Goal: Participate in discussion: Engage in conversation with other users on a specific topic

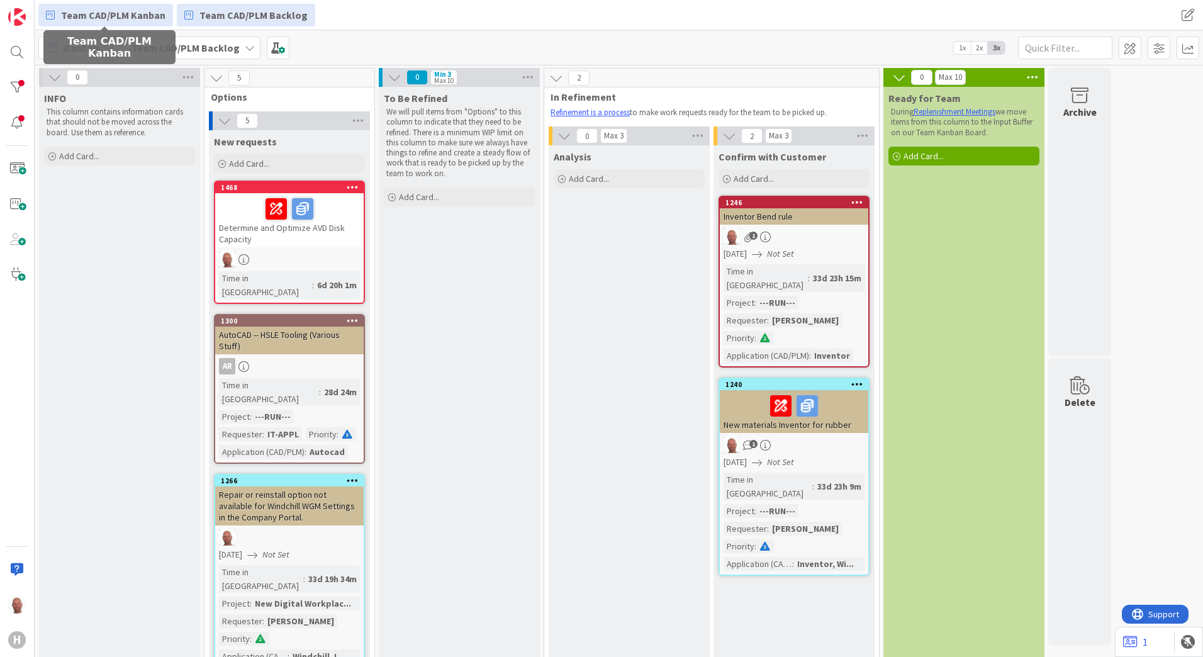
click at [130, 14] on span "Team CAD/PLM Kanban" at bounding box center [113, 15] width 104 height 15
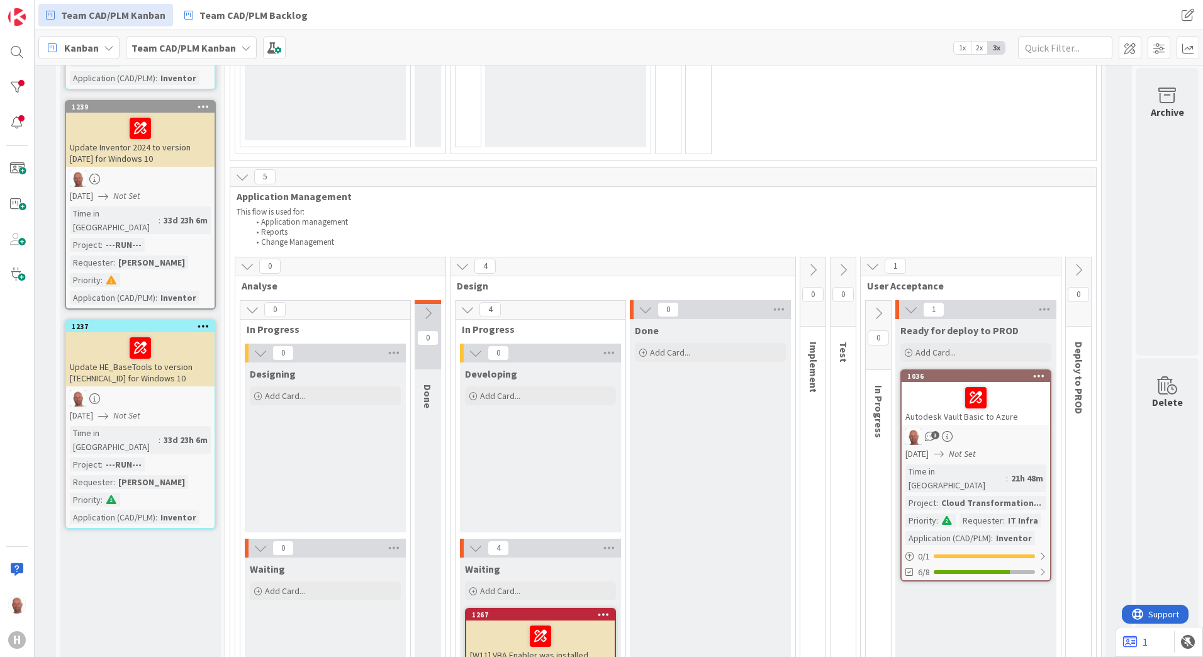
scroll to position [566, 154]
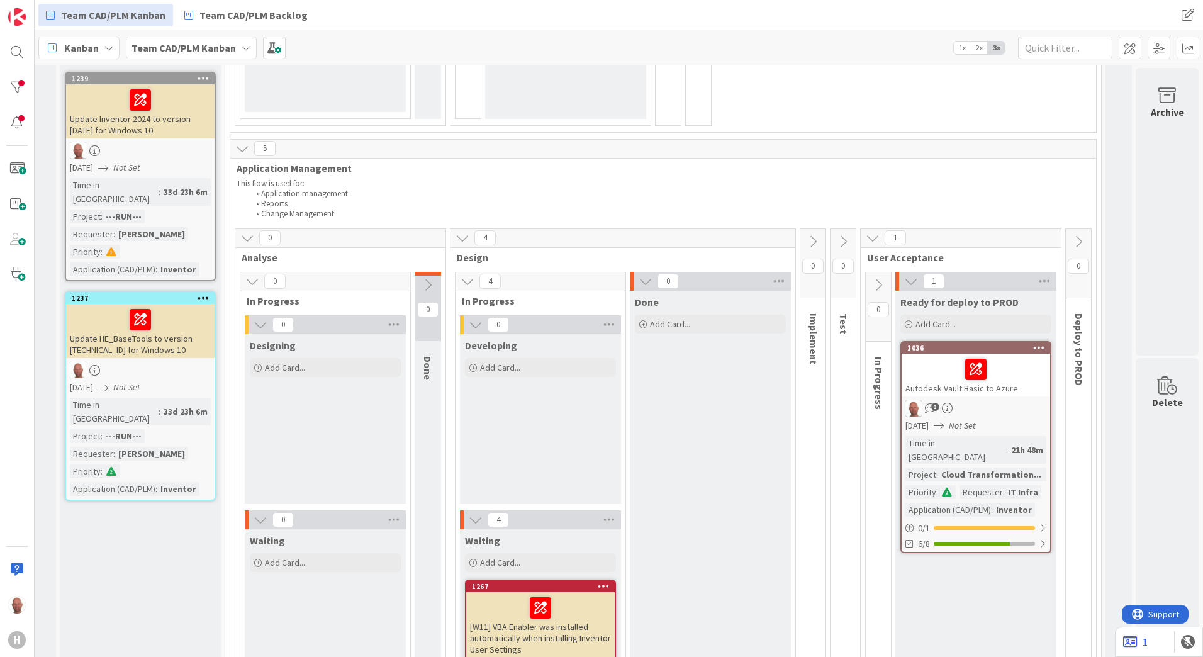
click at [931, 364] on div at bounding box center [976, 369] width 141 height 26
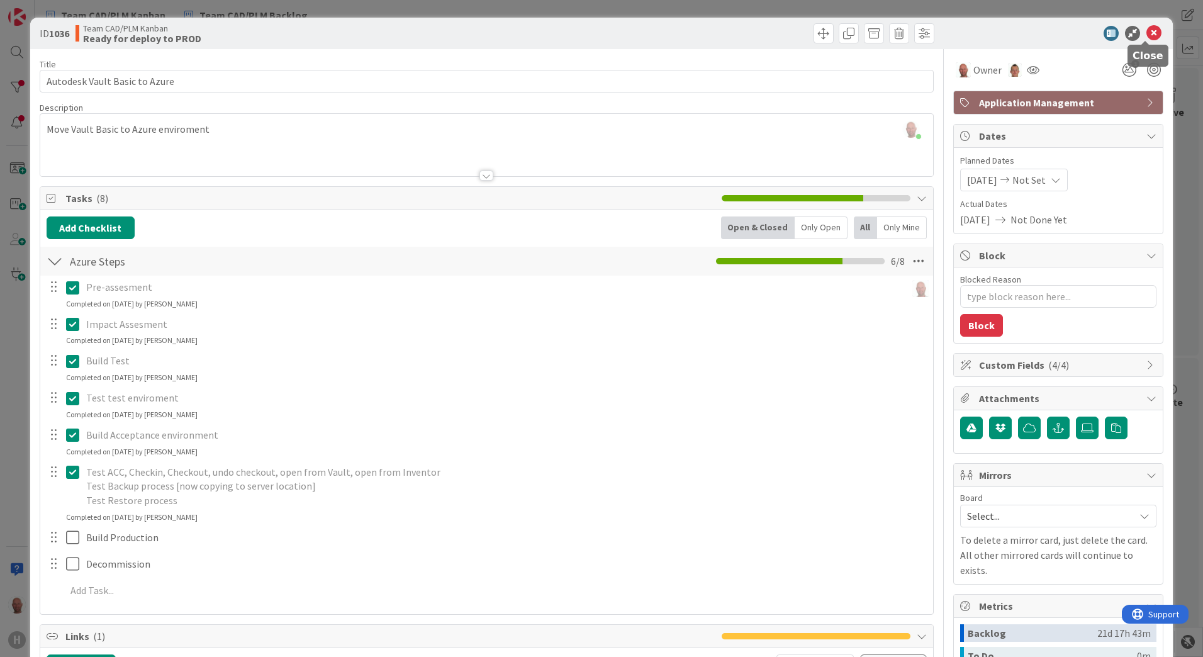
click at [1147, 34] on icon at bounding box center [1154, 33] width 15 height 15
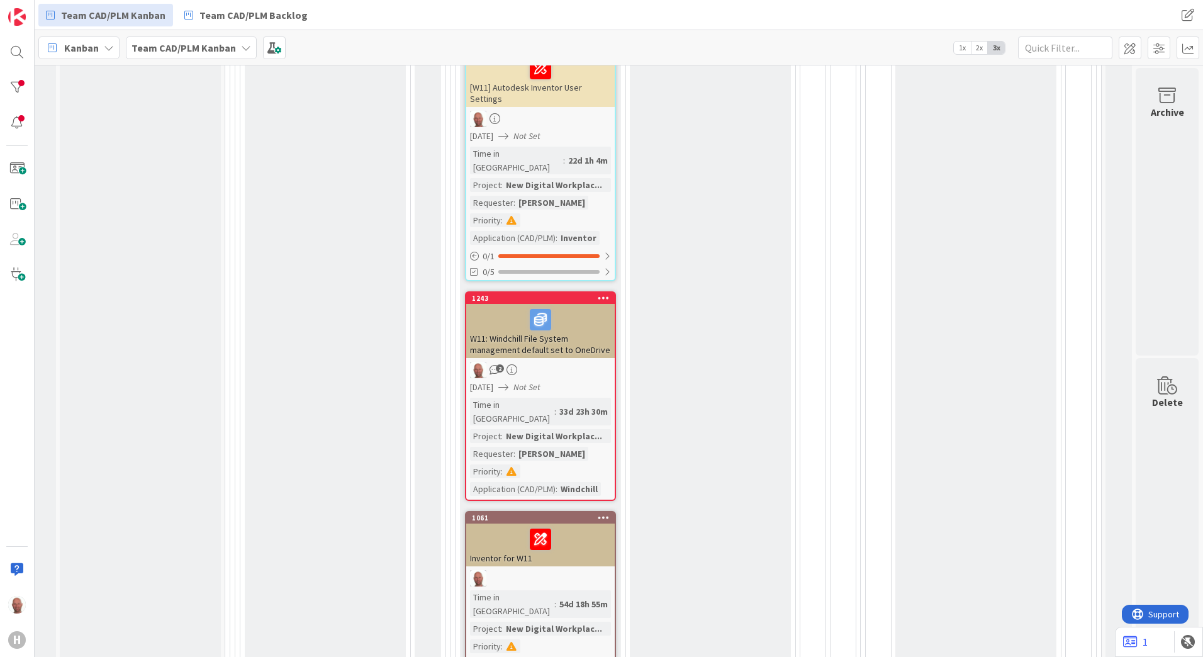
scroll to position [1384, 154]
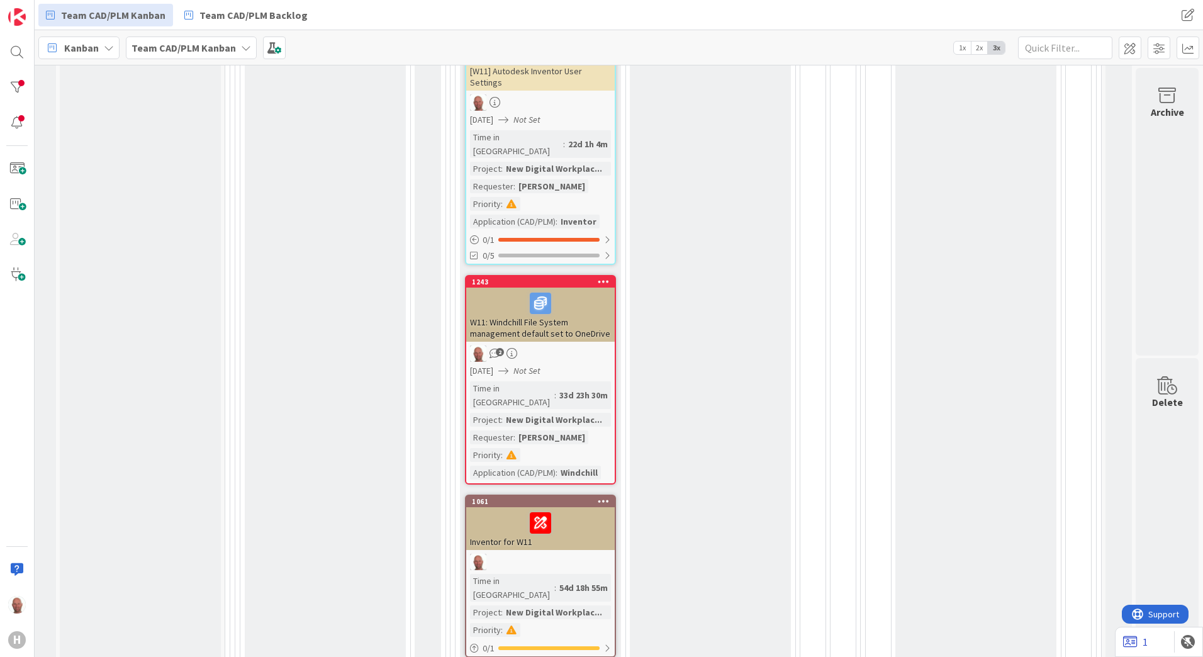
click at [1135, 641] on icon at bounding box center [1130, 642] width 14 height 13
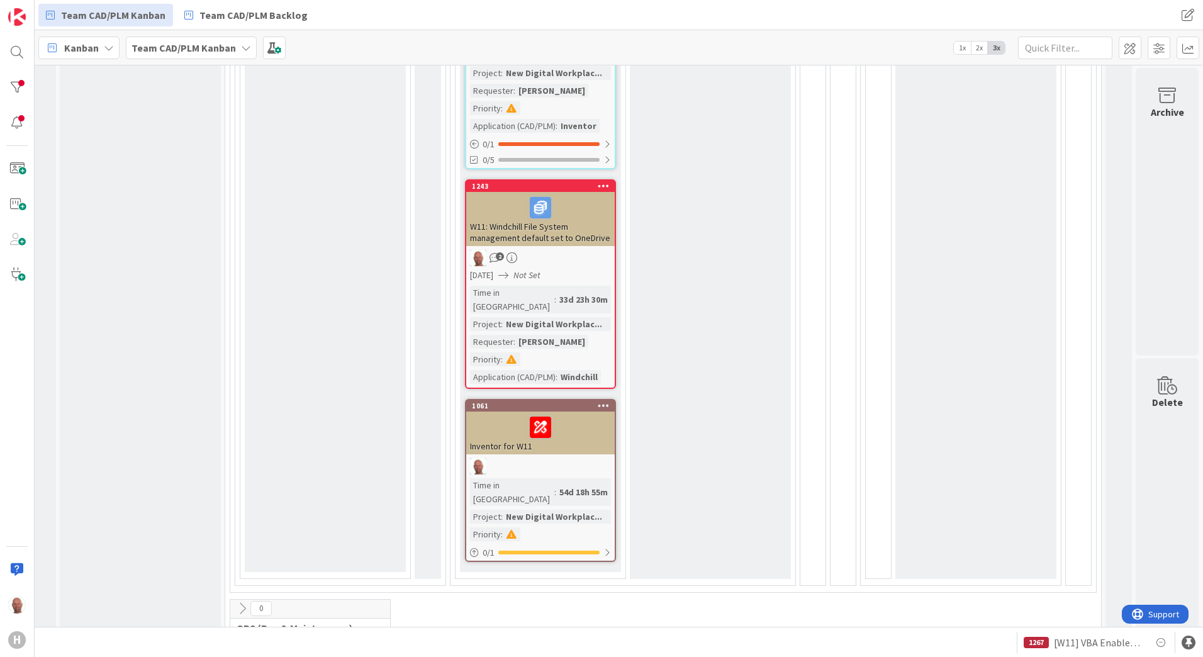
scroll to position [1510, 154]
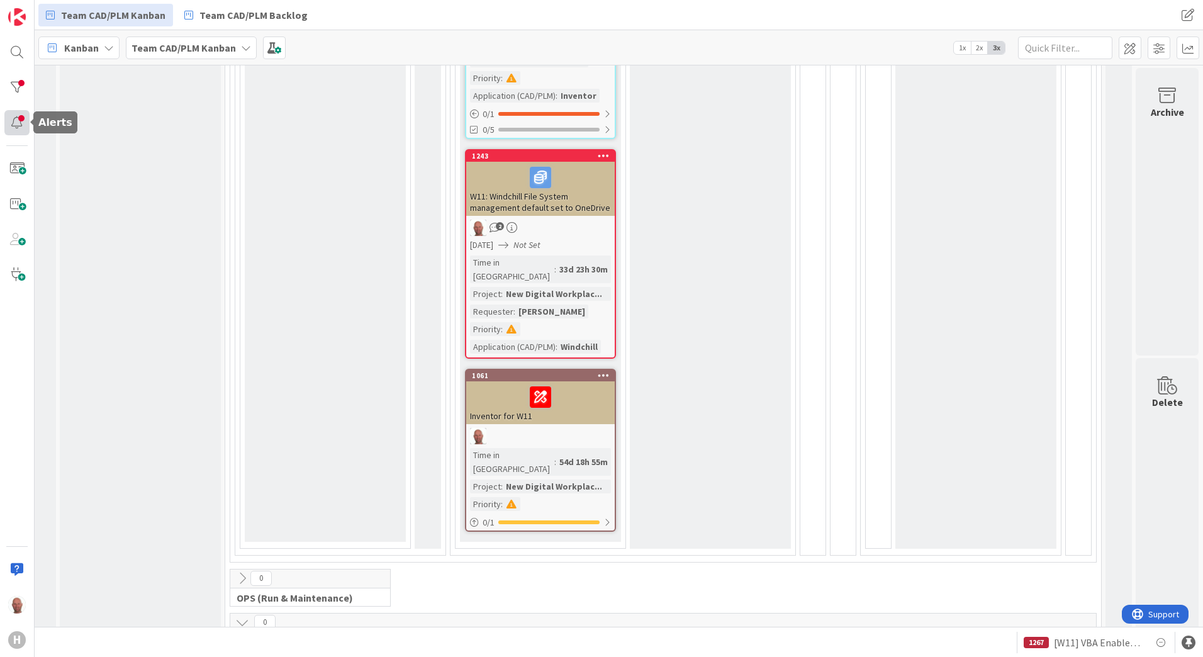
click at [17, 120] on div at bounding box center [16, 122] width 25 height 25
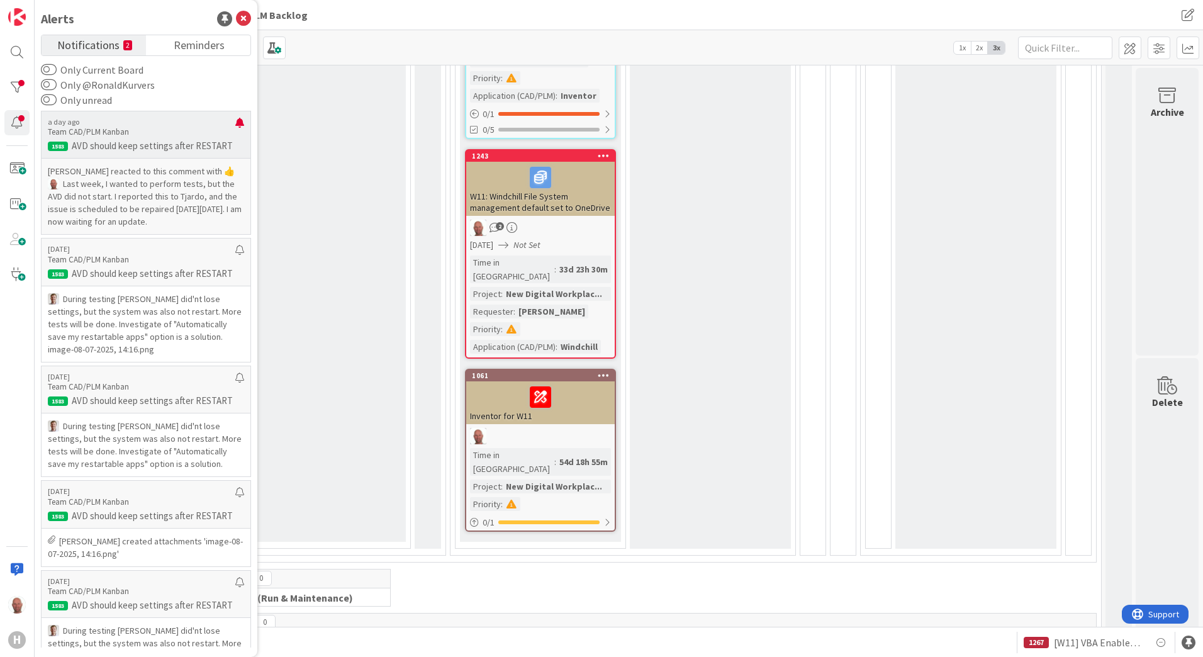
click at [137, 139] on div "a day ago Team CAD/PLM Kanban 1583 AVD should keep settings after RESTART" at bounding box center [146, 134] width 210 height 47
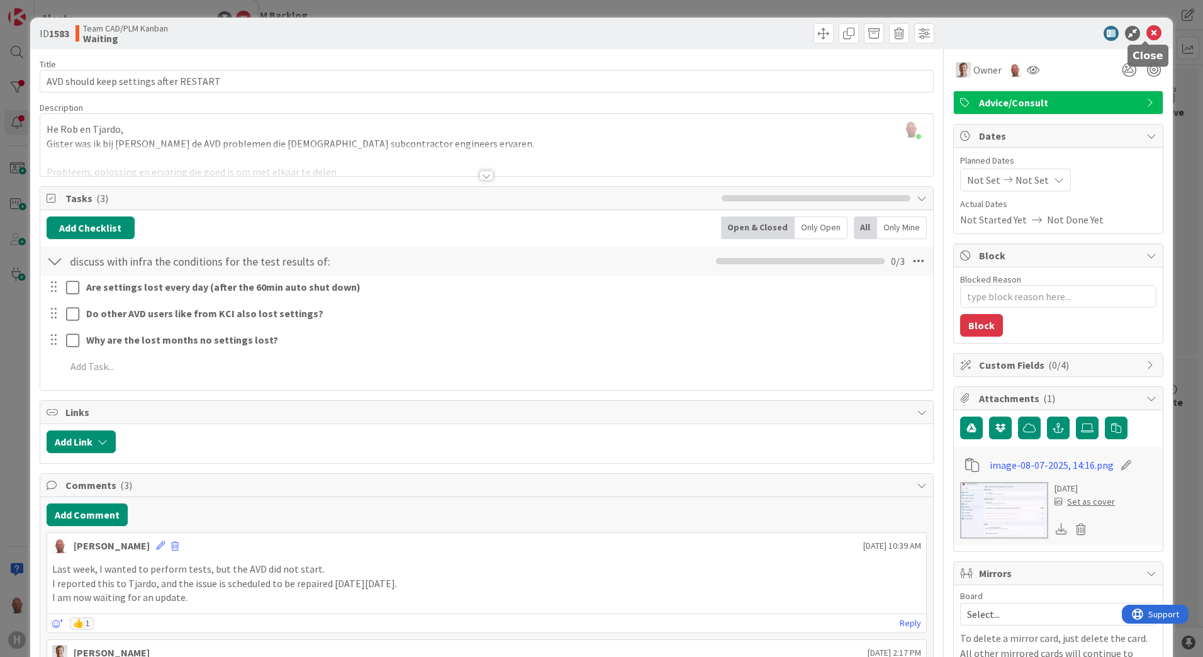
click at [1147, 31] on icon at bounding box center [1154, 33] width 15 height 15
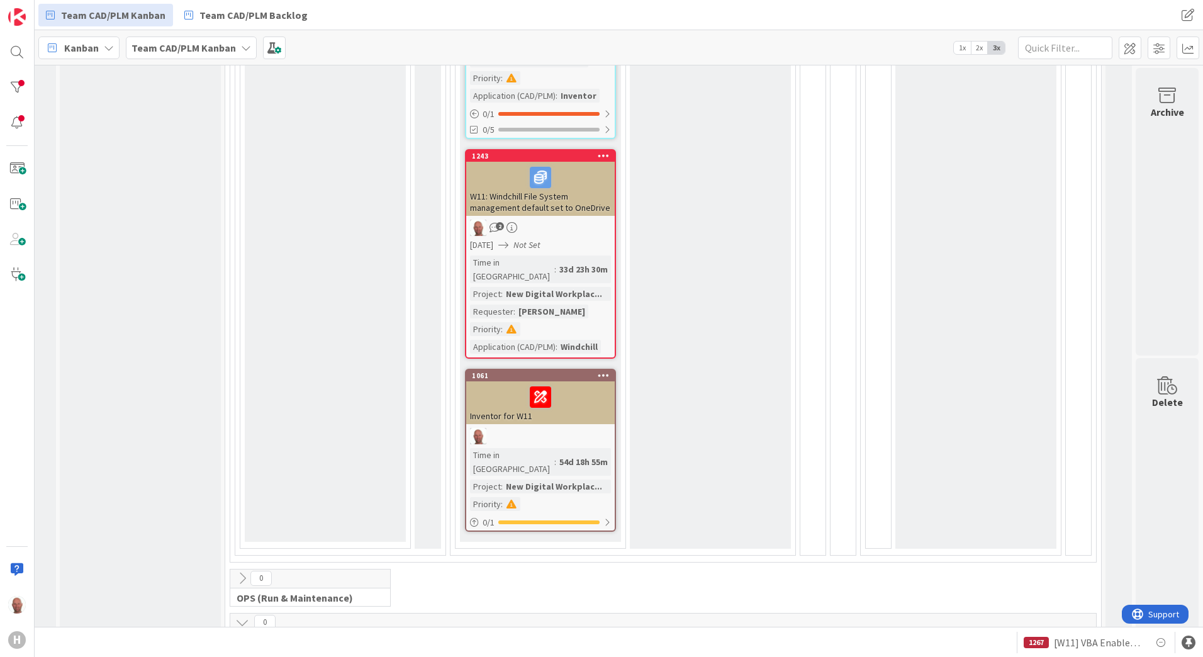
scroll to position [1447, 154]
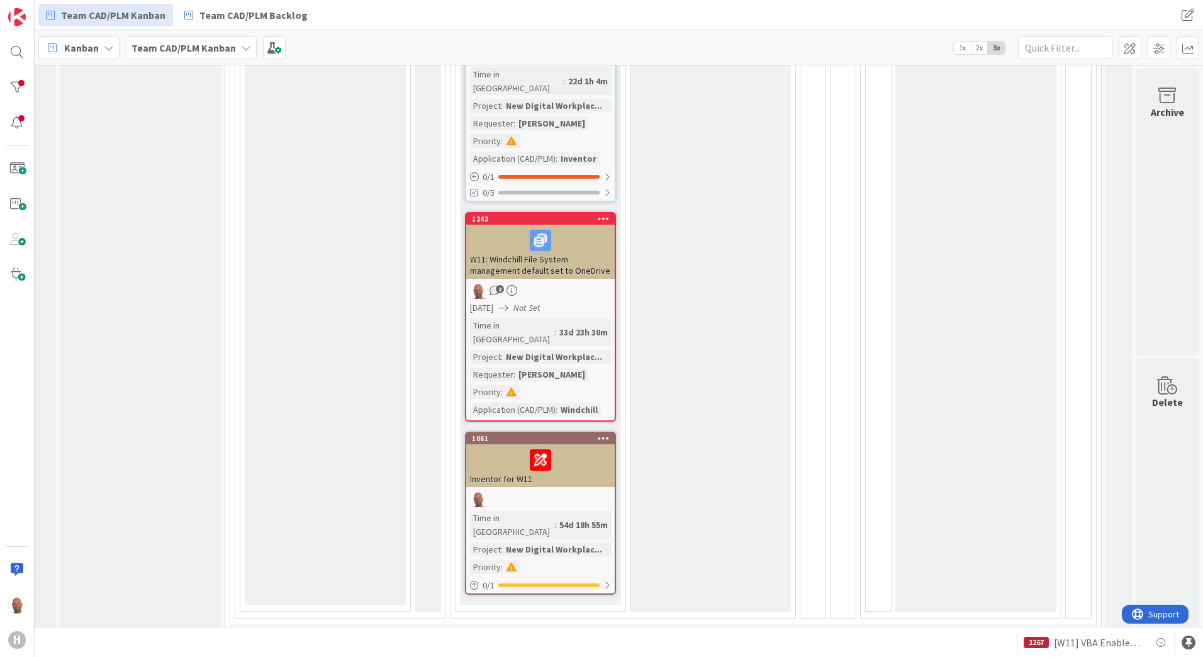
click at [575, 447] on div at bounding box center [540, 460] width 141 height 26
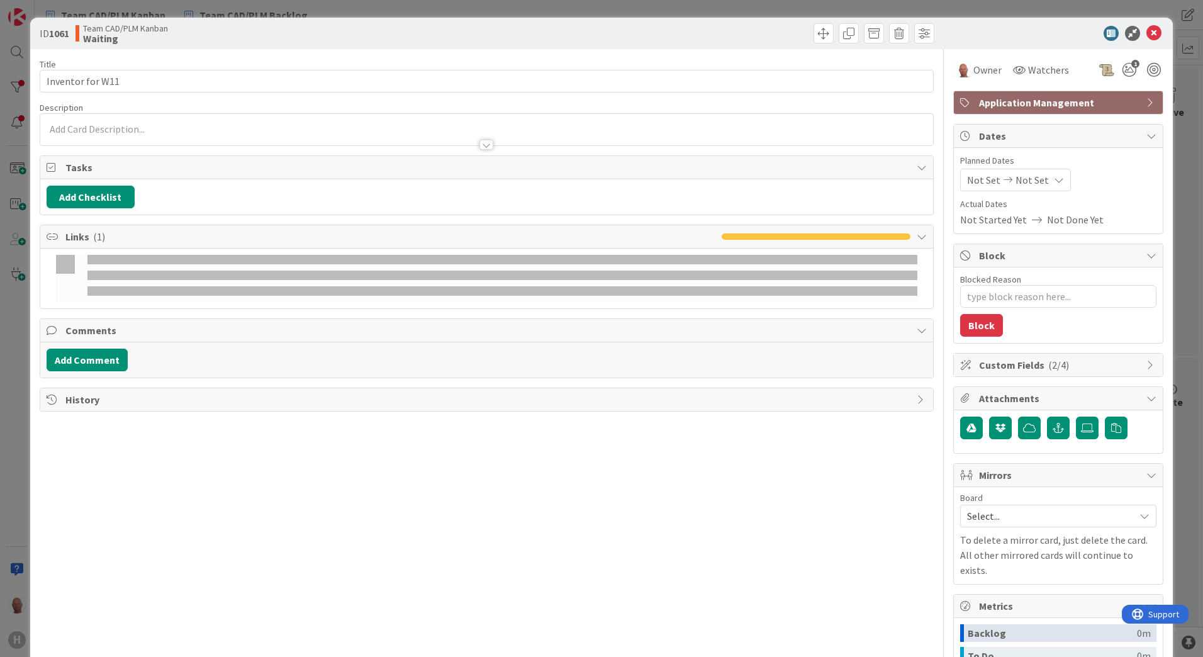
type textarea "x"
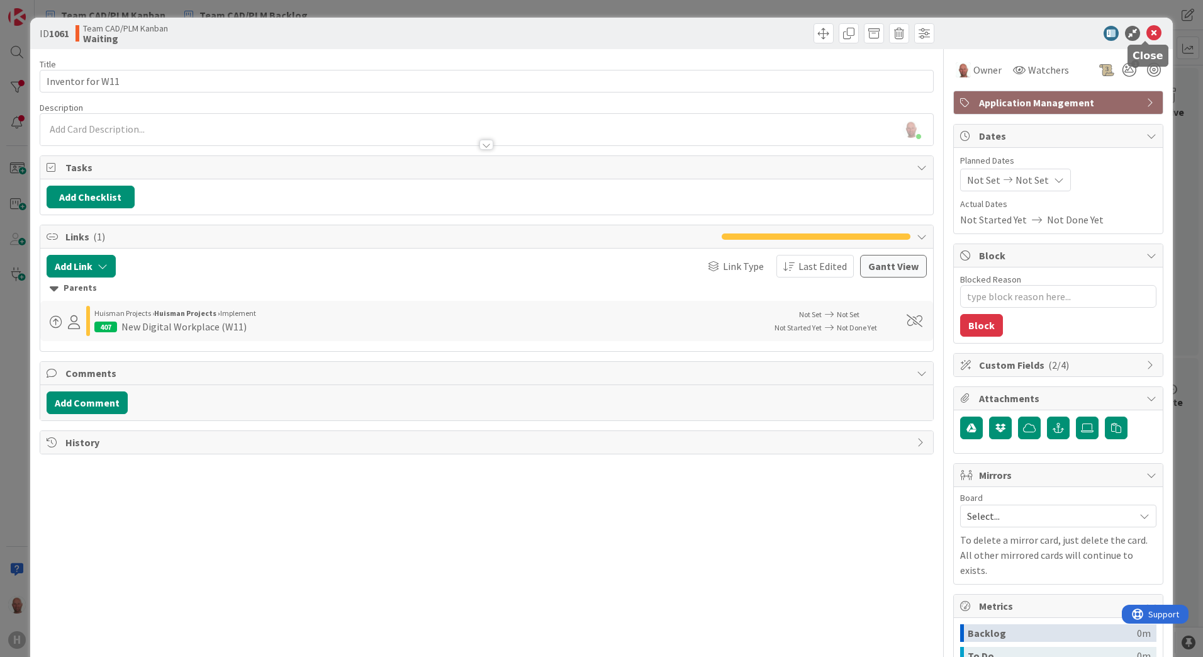
click at [1147, 31] on icon at bounding box center [1154, 33] width 15 height 15
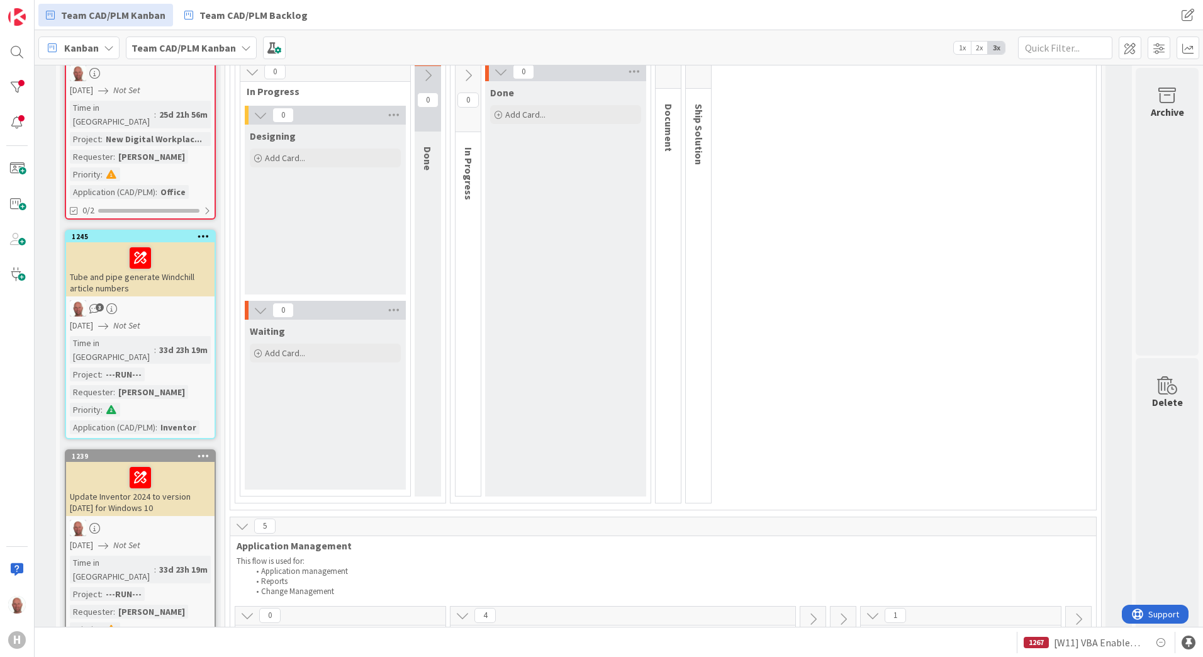
scroll to position [0, 154]
